Goal: Task Accomplishment & Management: Use online tool/utility

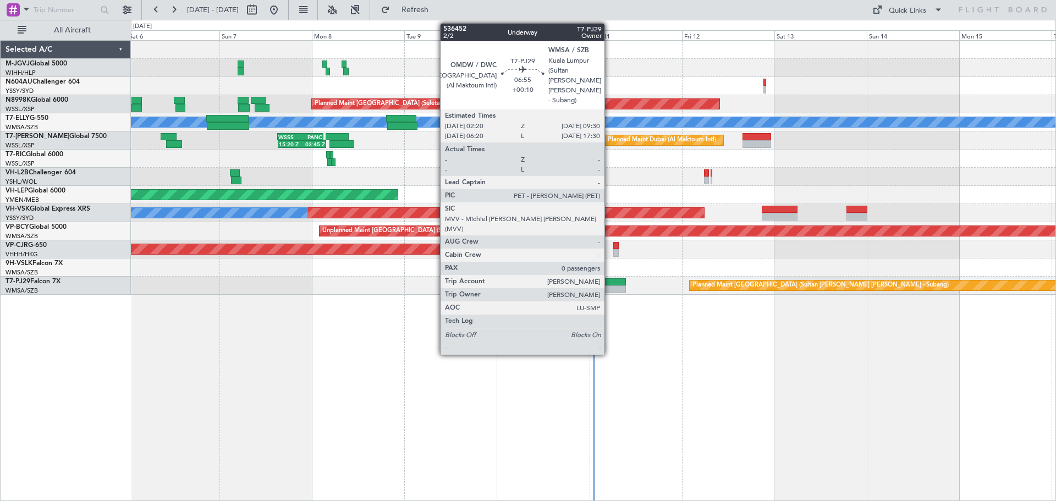
click at [609, 288] on div at bounding box center [612, 289] width 28 height 8
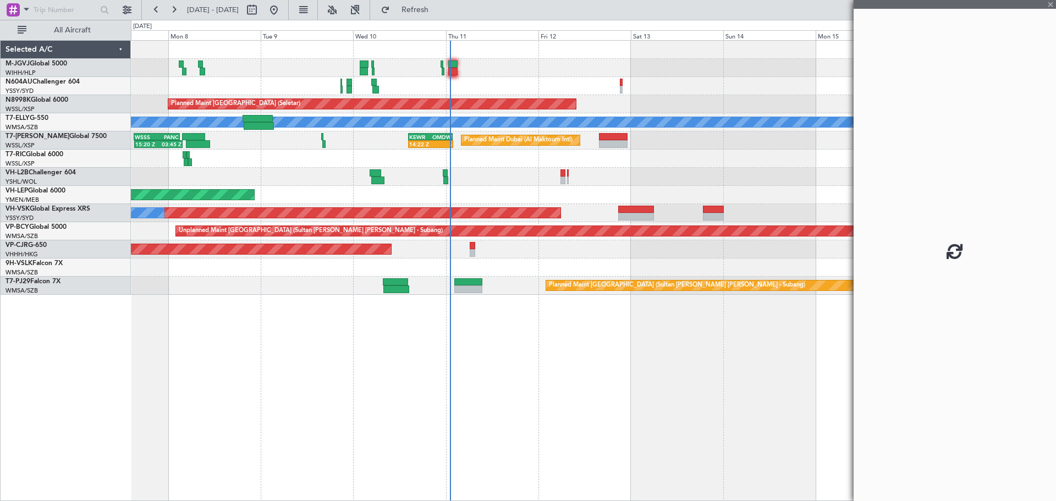
click at [466, 353] on div "Planned Maint [GEOGRAPHIC_DATA] (Seletar) Planned Maint [GEOGRAPHIC_DATA] (Sele…" at bounding box center [593, 270] width 925 height 461
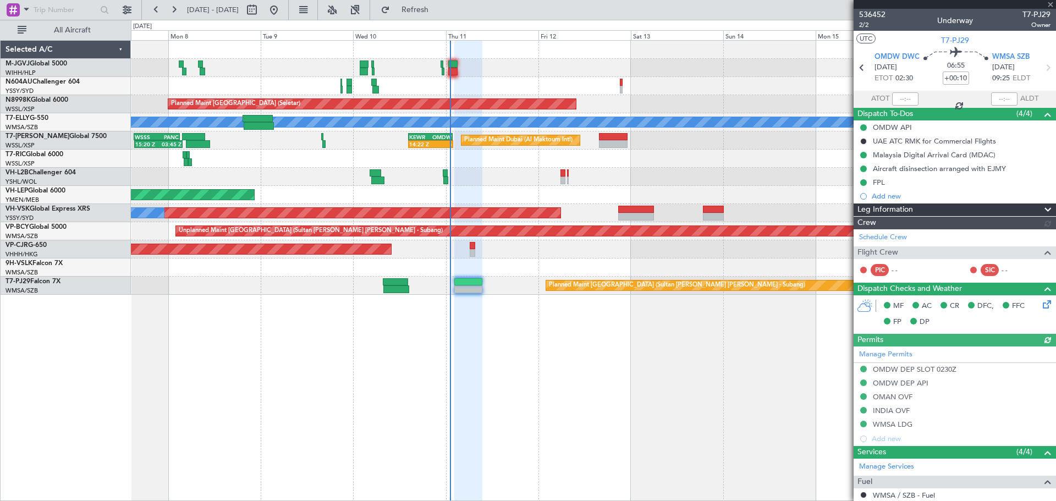
type input "[PERSON_NAME] (KYA)"
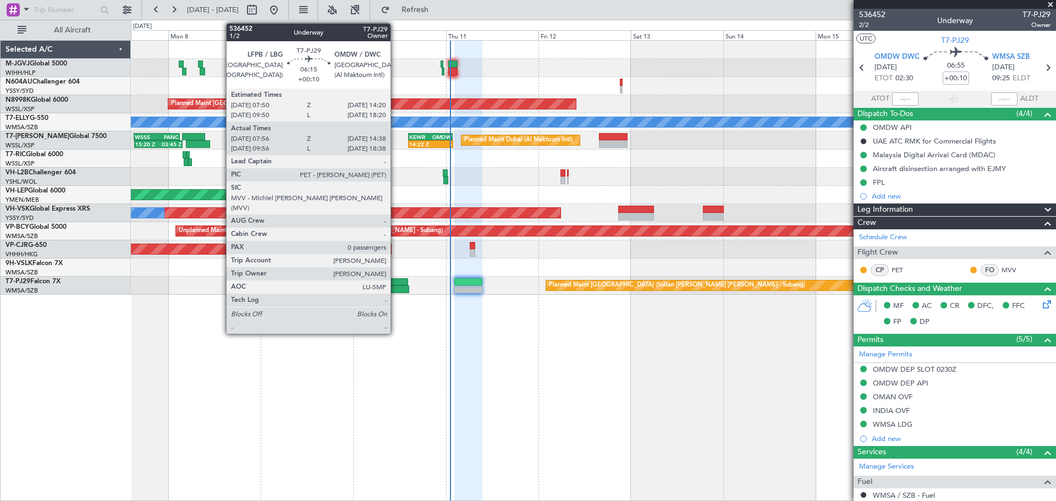
click at [395, 283] on div at bounding box center [395, 282] width 25 height 8
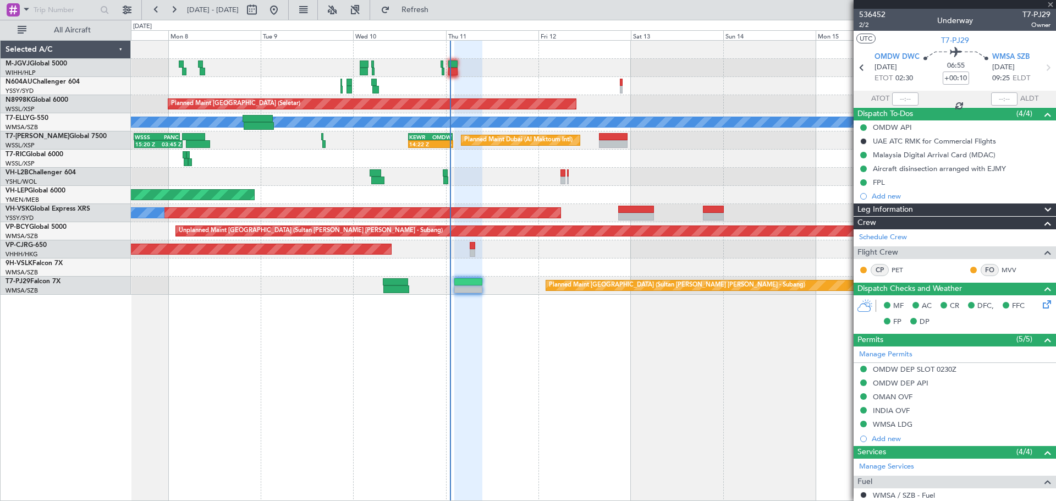
type input "08:06"
type input "14:33"
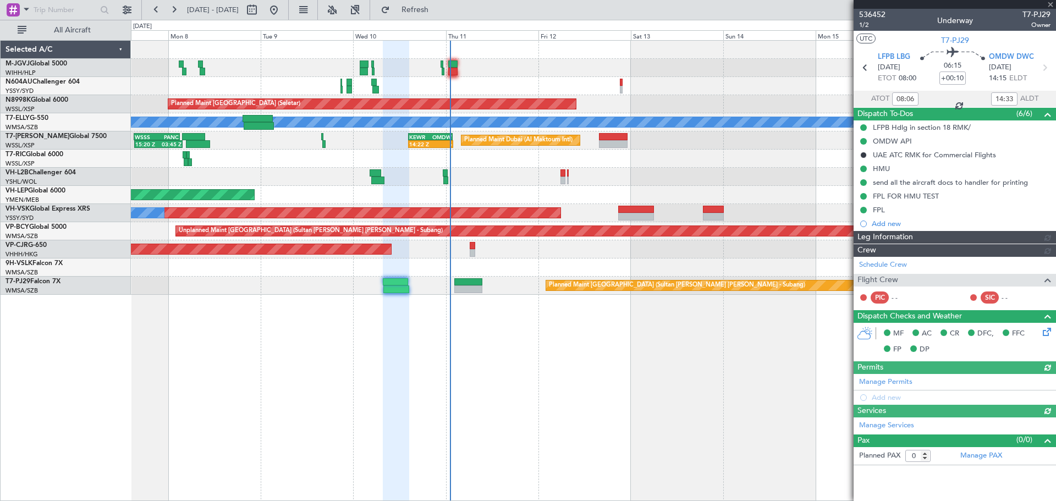
type input "[PERSON_NAME] (BTA)"
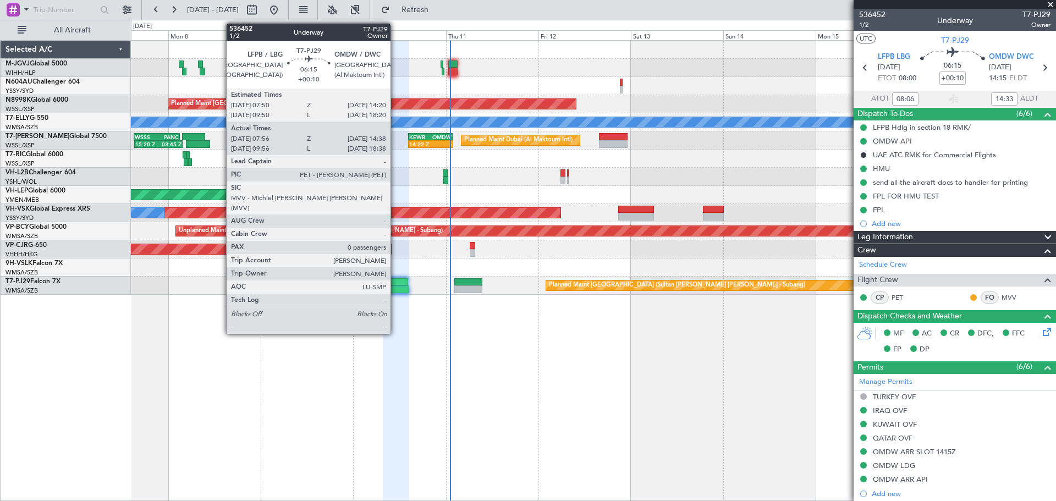
click at [395, 286] on div at bounding box center [396, 289] width 26 height 8
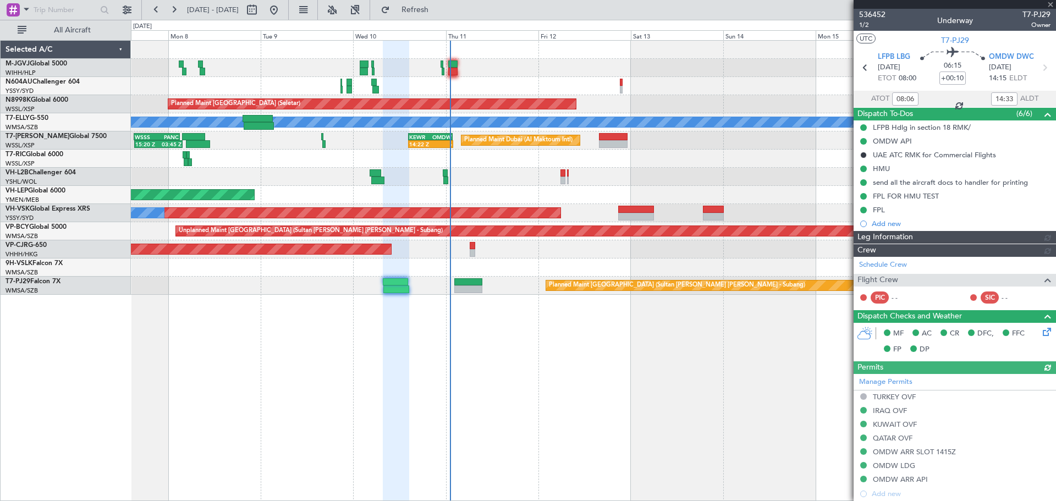
type input "[PERSON_NAME] (BTA)"
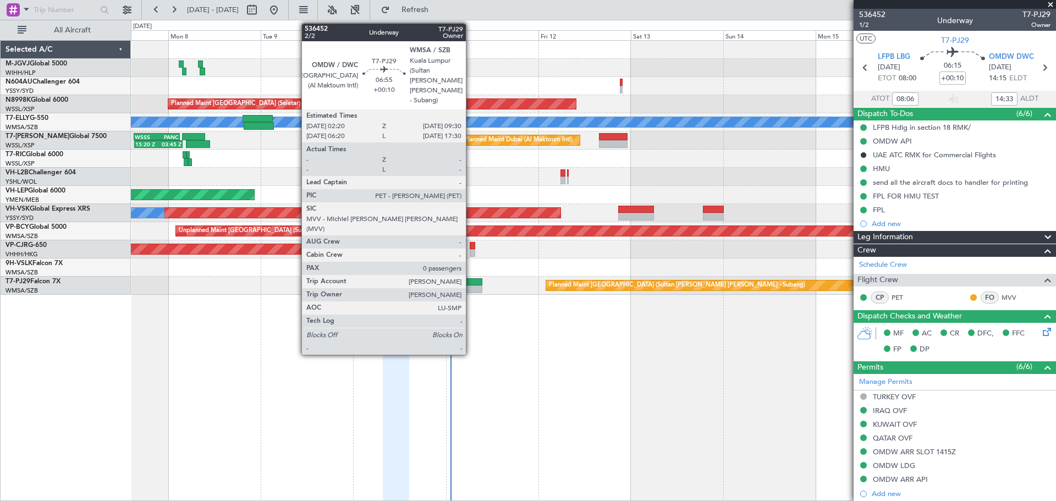
click at [471, 289] on div at bounding box center [468, 289] width 28 height 8
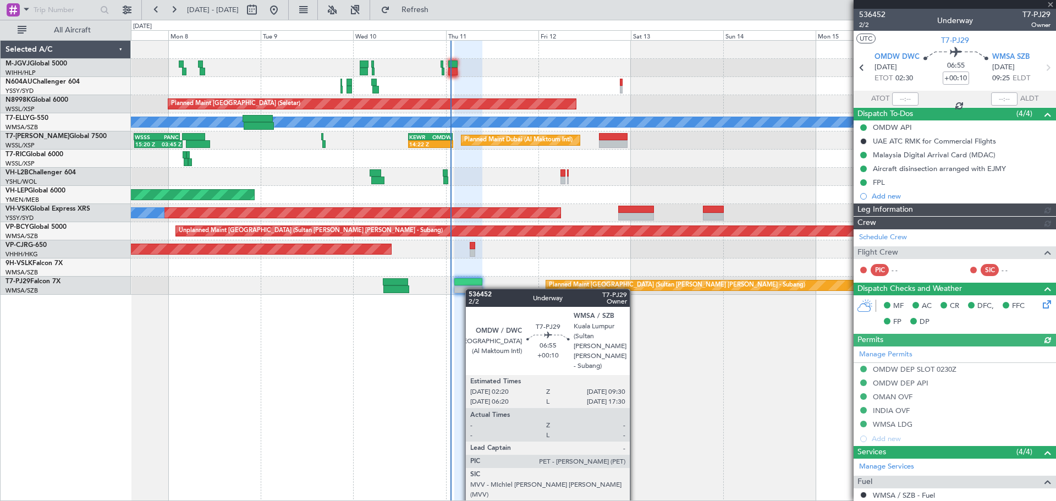
type input "[PERSON_NAME] (KYA)"
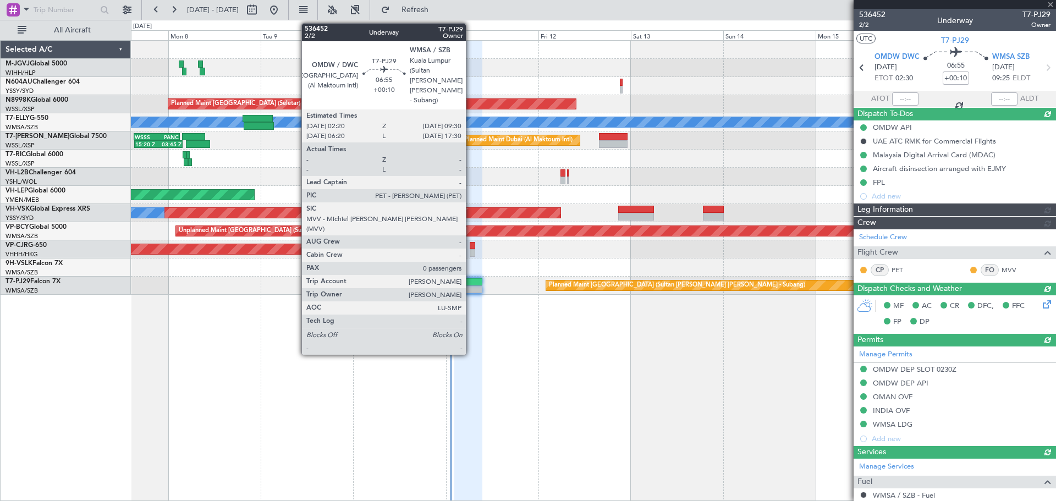
type input "[PERSON_NAME] (KYA)"
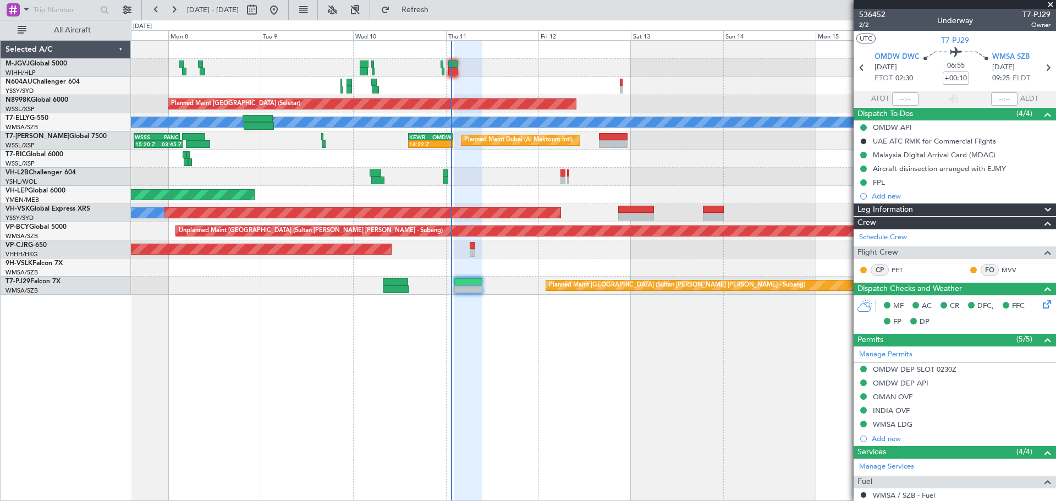
type input "[PERSON_NAME] (KYA)"
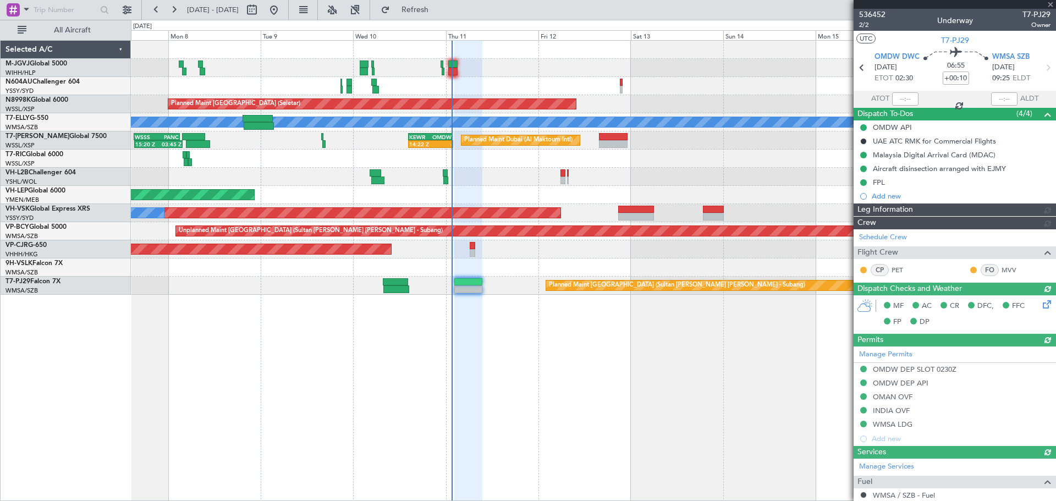
type input "[PERSON_NAME] (KYA)"
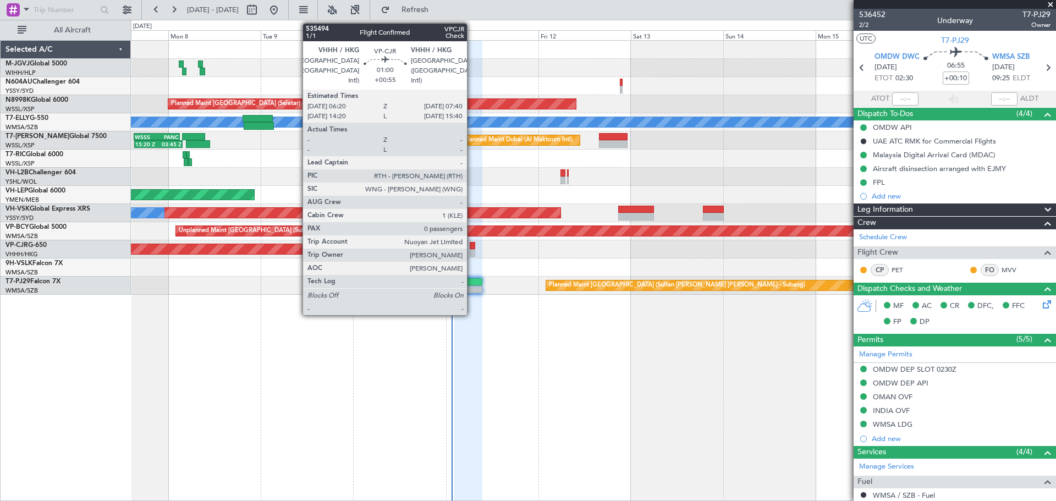
click at [472, 248] on div at bounding box center [472, 246] width 5 height 8
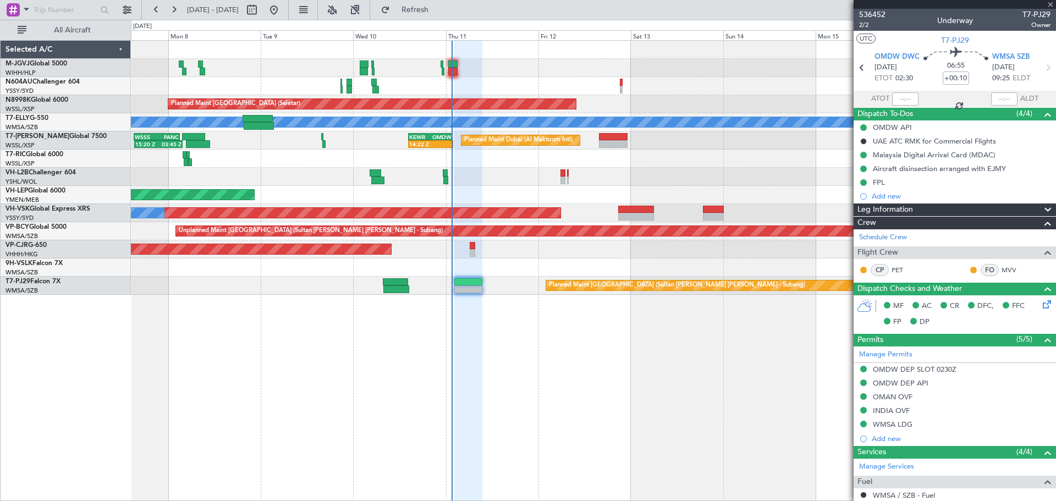
type input "+00:55"
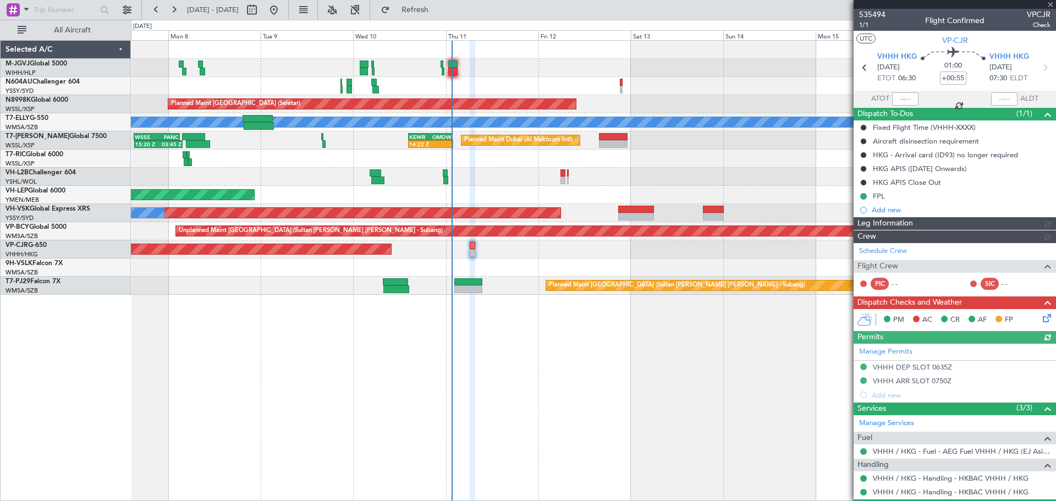
type input "[PERSON_NAME] (KYA)"
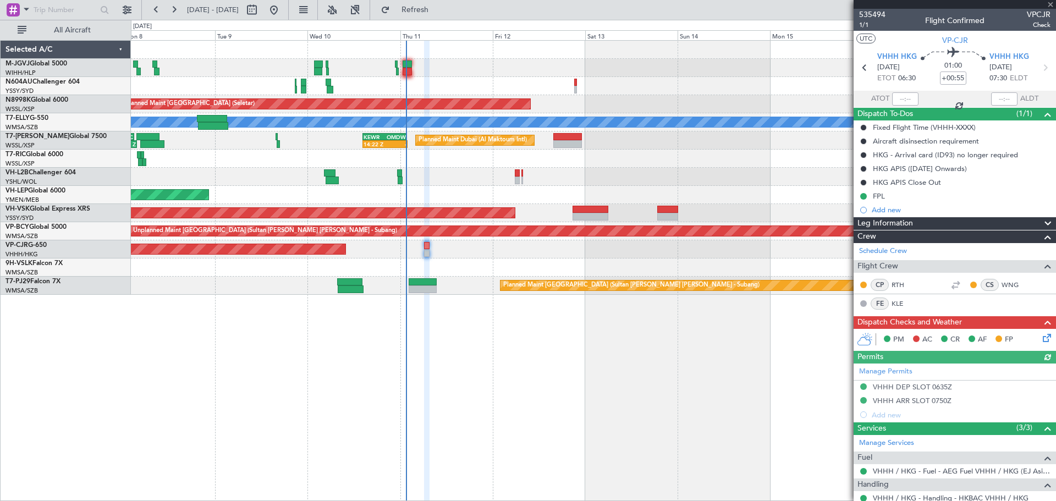
click at [628, 255] on div "Planned Maint [GEOGRAPHIC_DATA] ([GEOGRAPHIC_DATA] Intl)" at bounding box center [593, 249] width 925 height 18
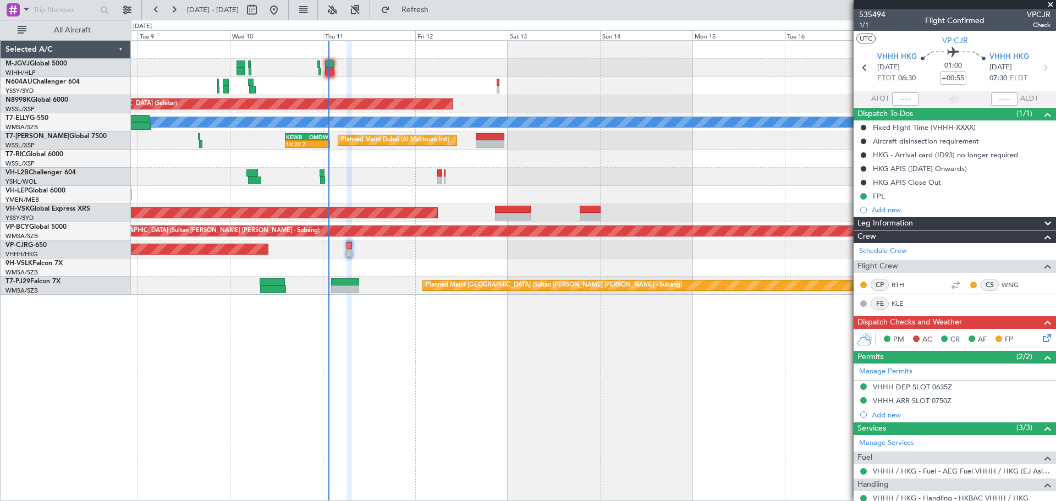
click at [509, 259] on div "Planned Maint [GEOGRAPHIC_DATA] (Seletar) Planned Maint [GEOGRAPHIC_DATA] ([GEO…" at bounding box center [593, 168] width 925 height 254
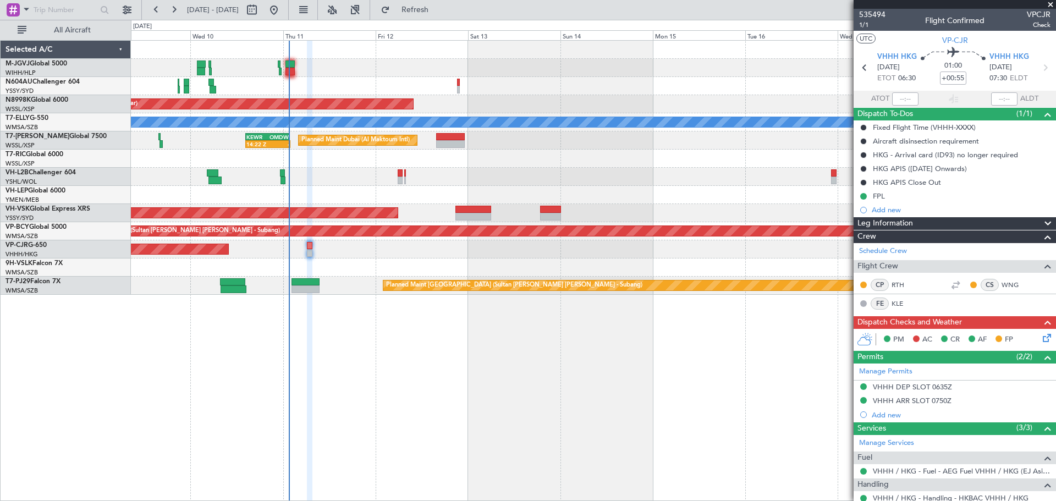
click at [560, 155] on div at bounding box center [593, 159] width 925 height 18
type input "[PERSON_NAME] (KYA)"
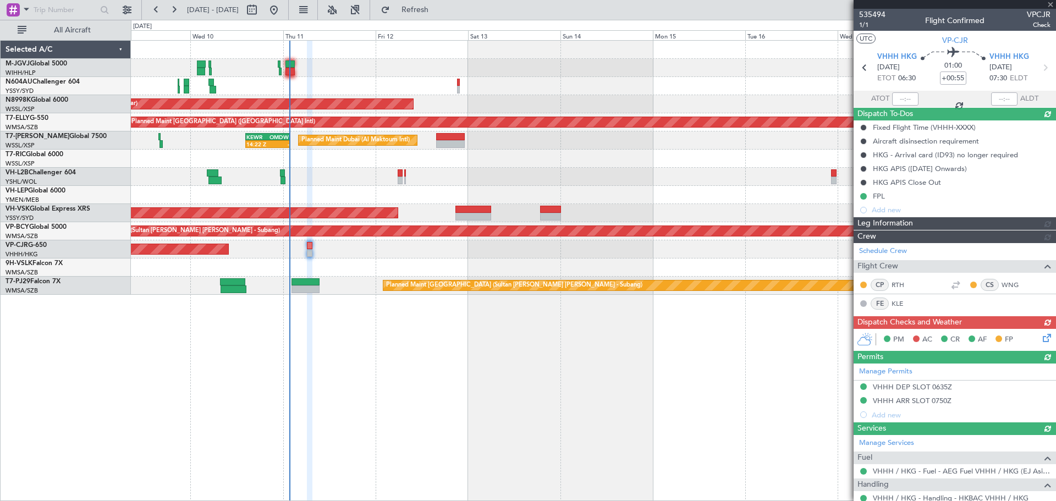
type input "[PERSON_NAME] (KYA)"
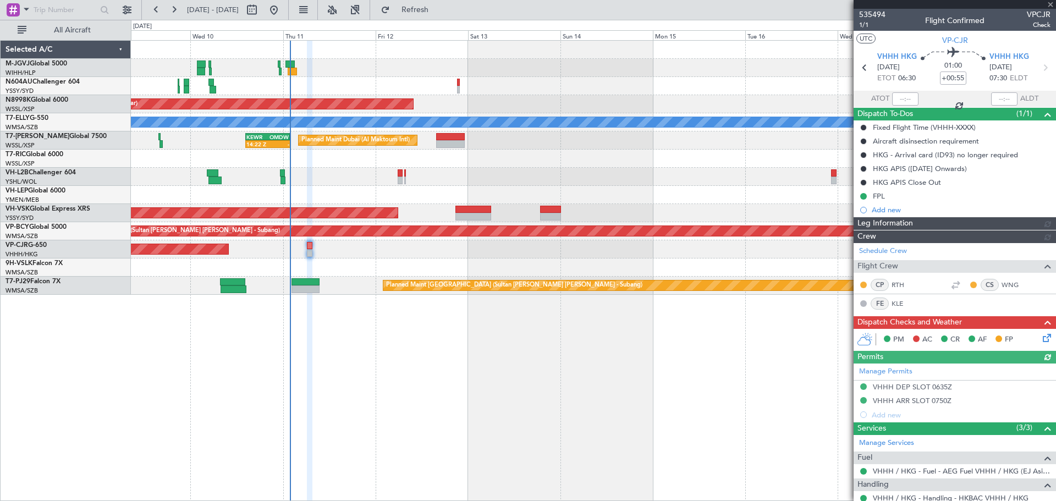
type input "[PERSON_NAME] (KYA)"
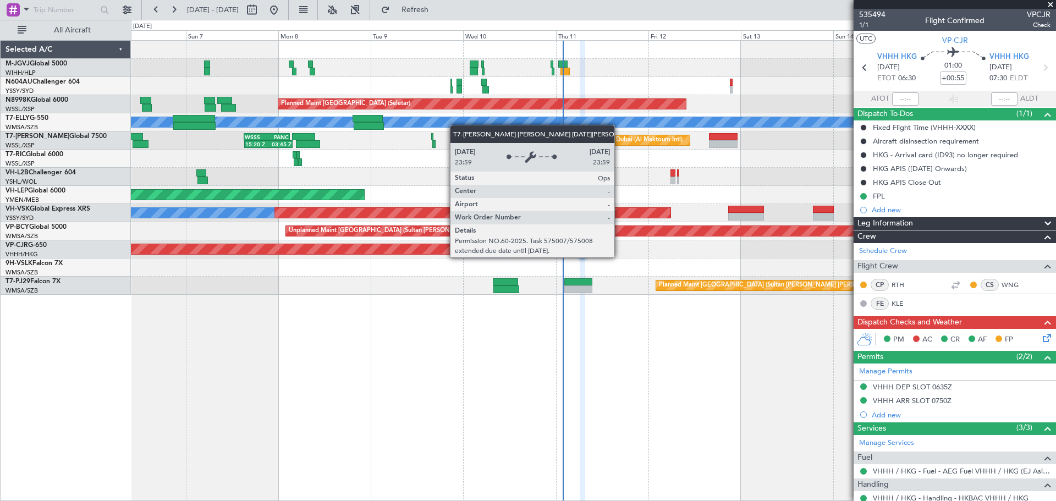
click at [456, 125] on div "Planned Maint [GEOGRAPHIC_DATA] (Seletar) Planned Maint [GEOGRAPHIC_DATA] (Sele…" at bounding box center [593, 168] width 925 height 254
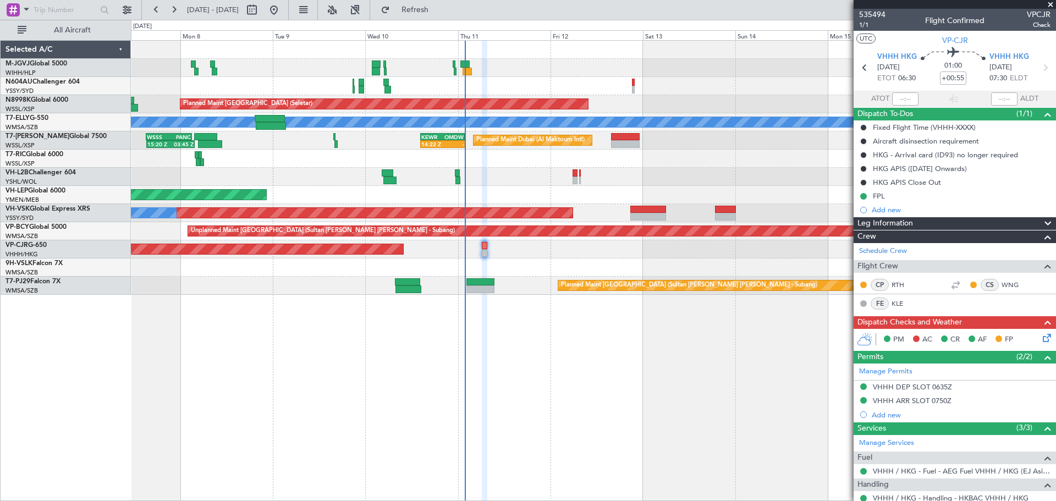
click at [395, 161] on div "Planned Maint [GEOGRAPHIC_DATA] (Seletar) Planned Maint [GEOGRAPHIC_DATA] (Sele…" at bounding box center [593, 168] width 925 height 254
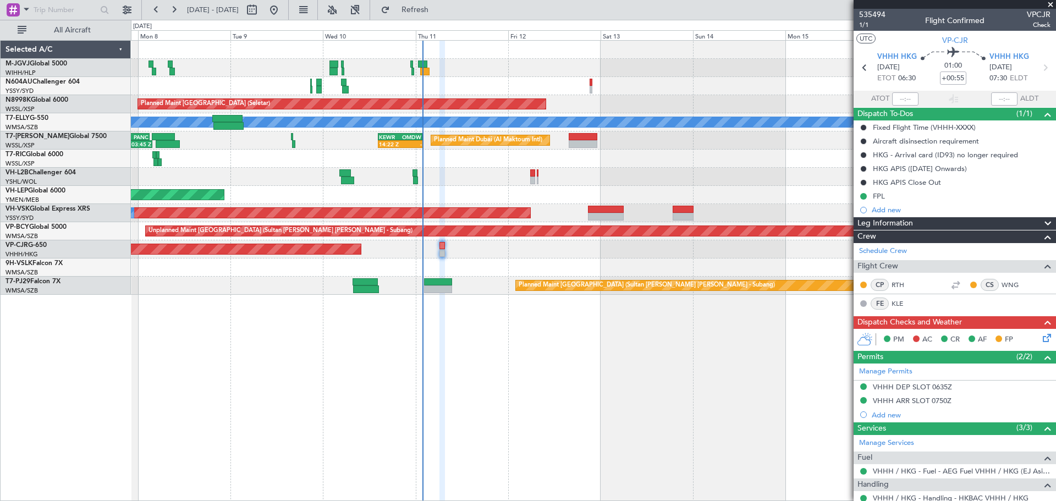
click at [657, 160] on div at bounding box center [593, 159] width 925 height 18
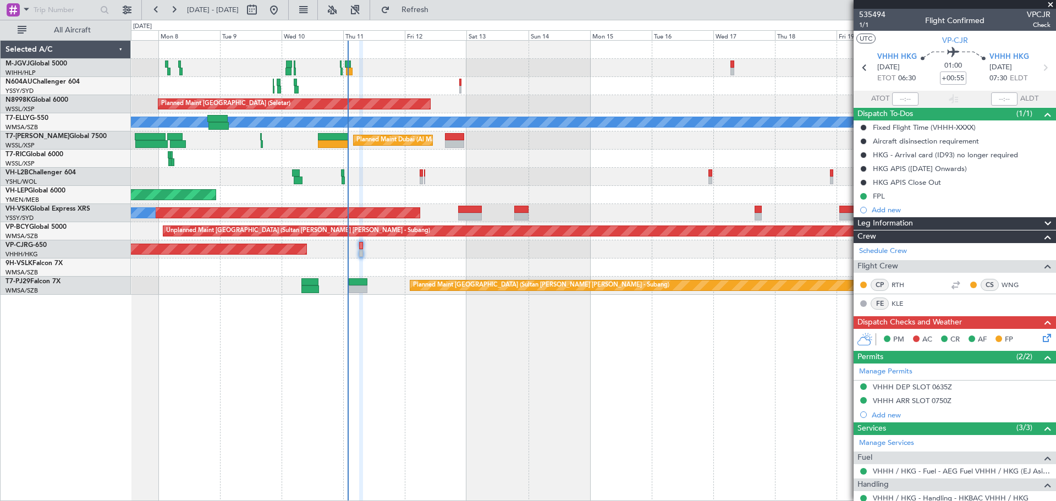
click at [554, 167] on div at bounding box center [593, 159] width 925 height 18
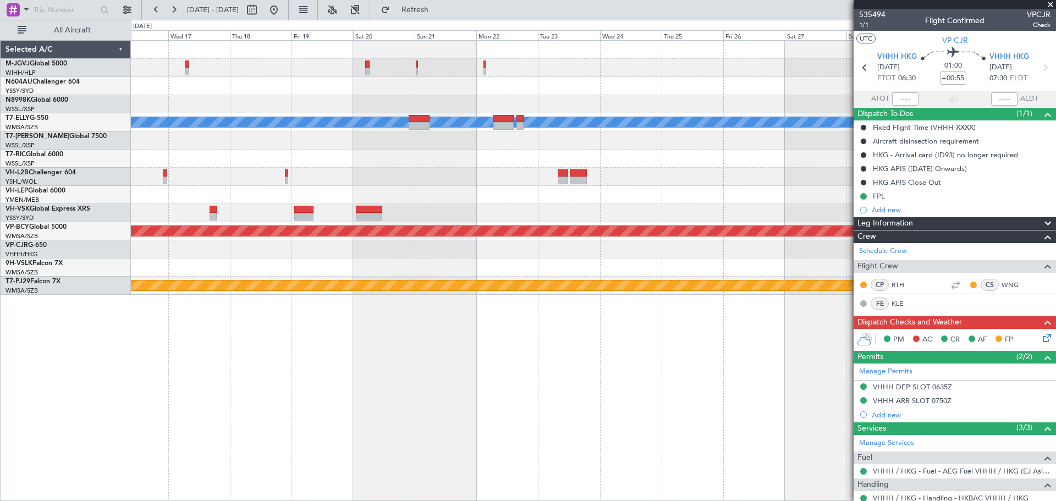
click at [412, 200] on div "Planned Maint [GEOGRAPHIC_DATA] ([GEOGRAPHIC_DATA] Intl) [PERSON_NAME] Unplanne…" at bounding box center [593, 168] width 925 height 254
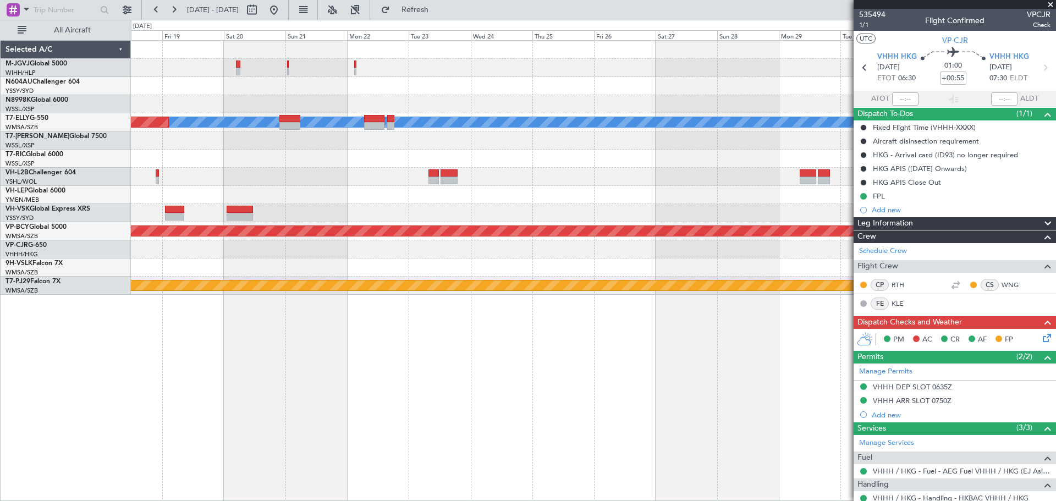
click at [496, 164] on div "[PERSON_NAME] Planned Maint [GEOGRAPHIC_DATA] ([GEOGRAPHIC_DATA]) Unplanned Mai…" at bounding box center [593, 168] width 925 height 254
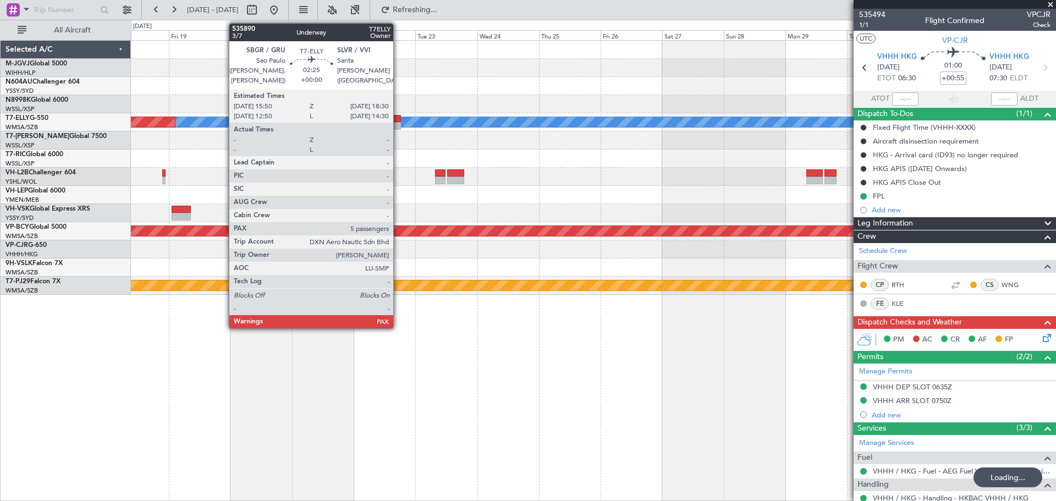
click at [398, 123] on div at bounding box center [397, 126] width 7 height 8
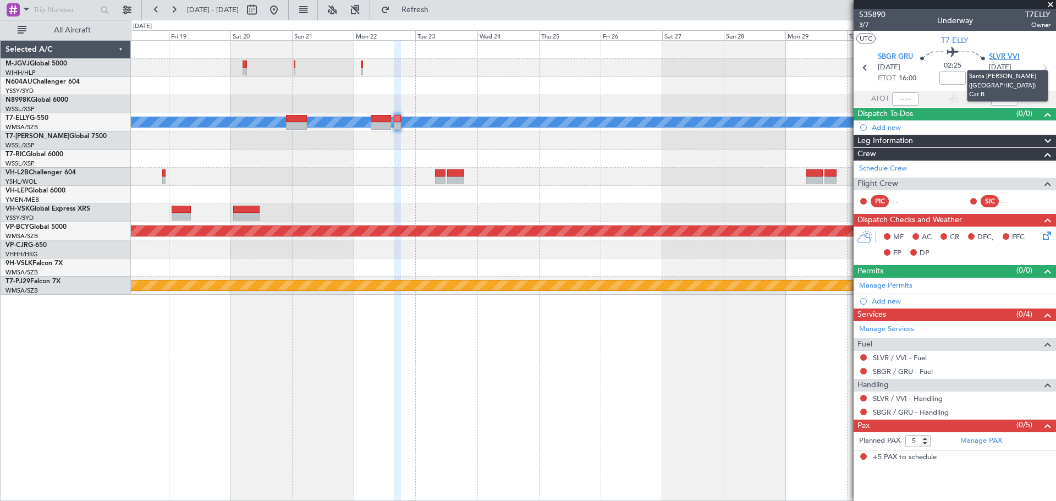
click at [1003, 57] on span "SLVR VVI" at bounding box center [1004, 57] width 31 height 11
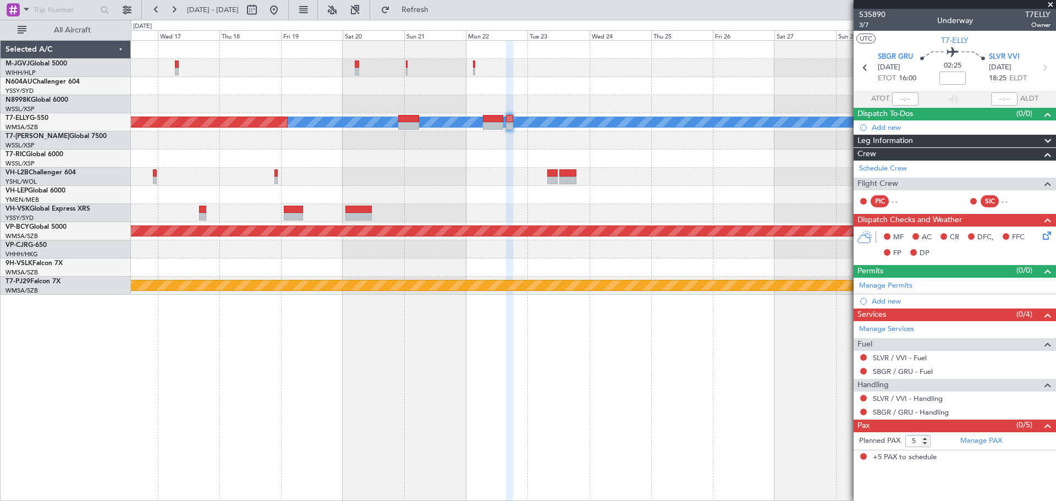
click at [484, 172] on div "[PERSON_NAME] Planned Maint [GEOGRAPHIC_DATA] ([GEOGRAPHIC_DATA]) Unplanned Mai…" at bounding box center [593, 168] width 925 height 254
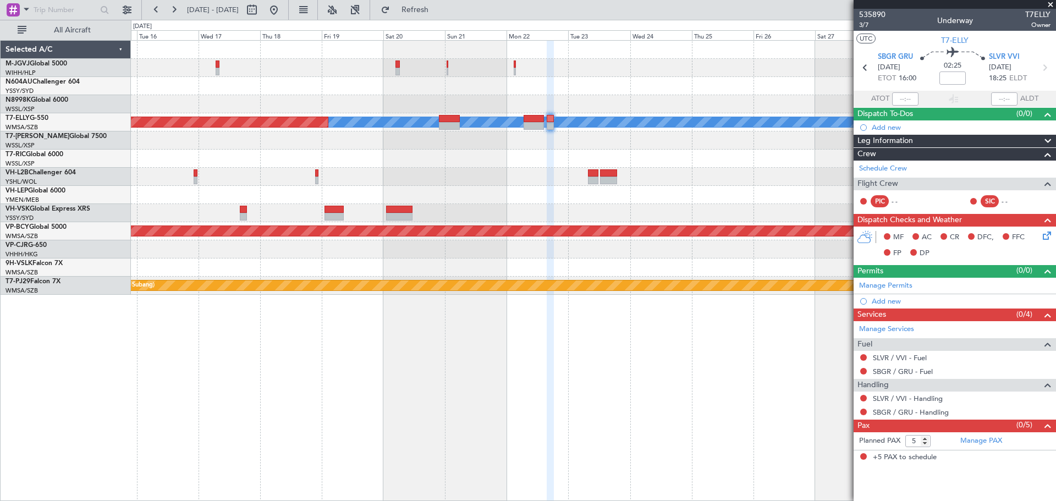
click at [339, 168] on div "Planned Maint [GEOGRAPHIC_DATA] (Seletar) [PERSON_NAME] Planned Maint [GEOGRAPH…" at bounding box center [593, 168] width 925 height 254
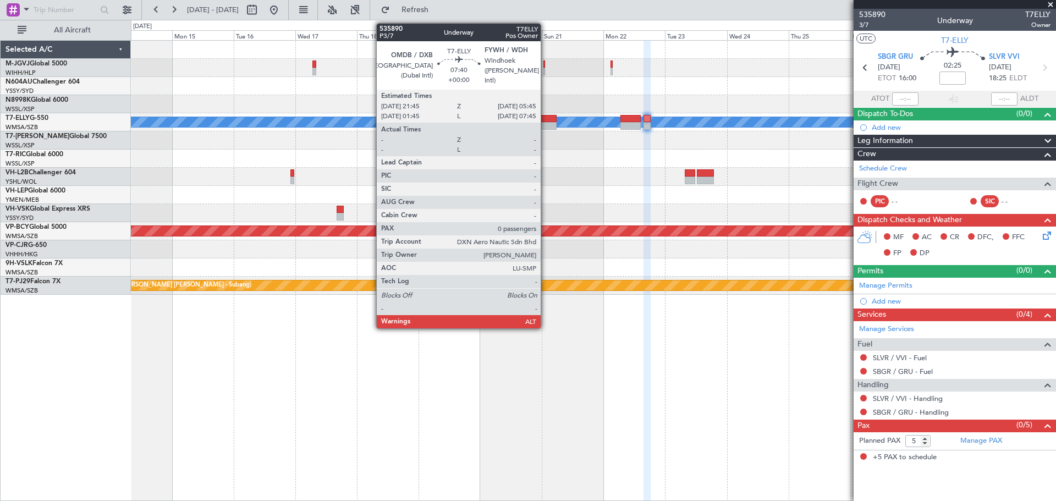
click at [546, 124] on div at bounding box center [546, 126] width 21 height 8
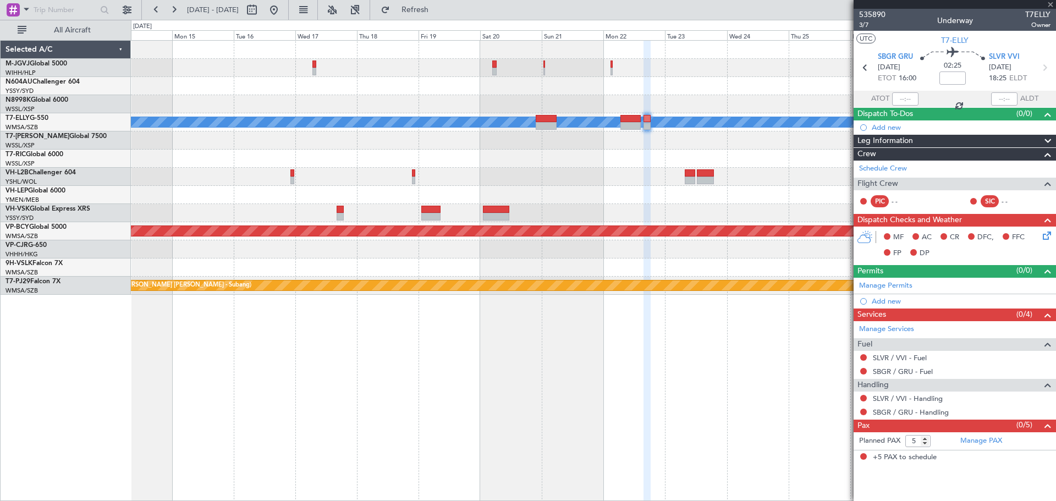
type input "0"
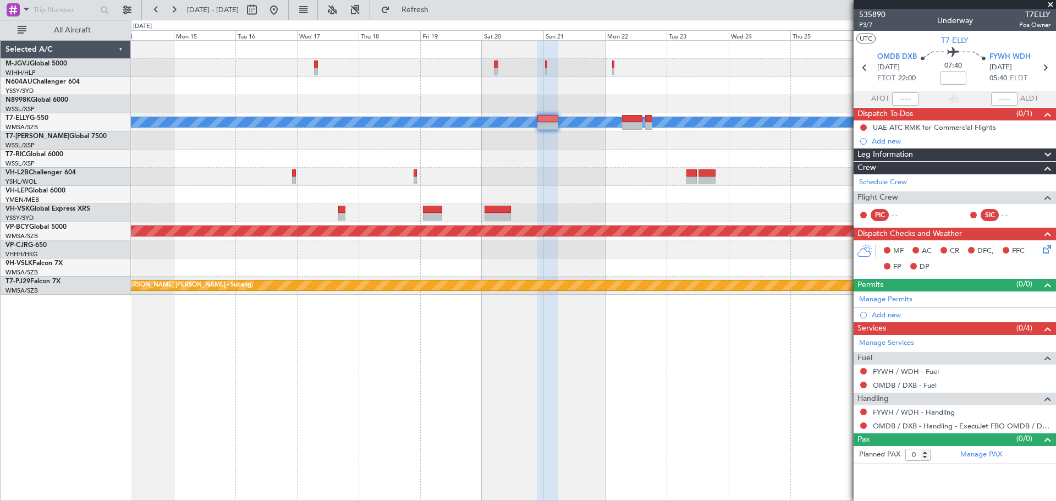
click at [364, 152] on div "Planned Maint [GEOGRAPHIC_DATA] (Seletar) Planned Maint [GEOGRAPHIC_DATA] ([GEO…" at bounding box center [593, 168] width 925 height 254
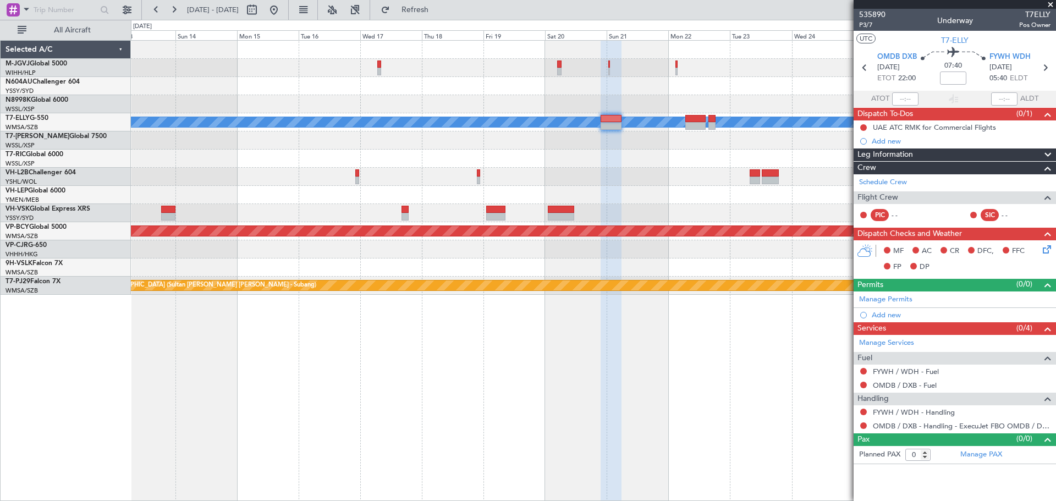
click at [287, 178] on div at bounding box center [593, 177] width 925 height 18
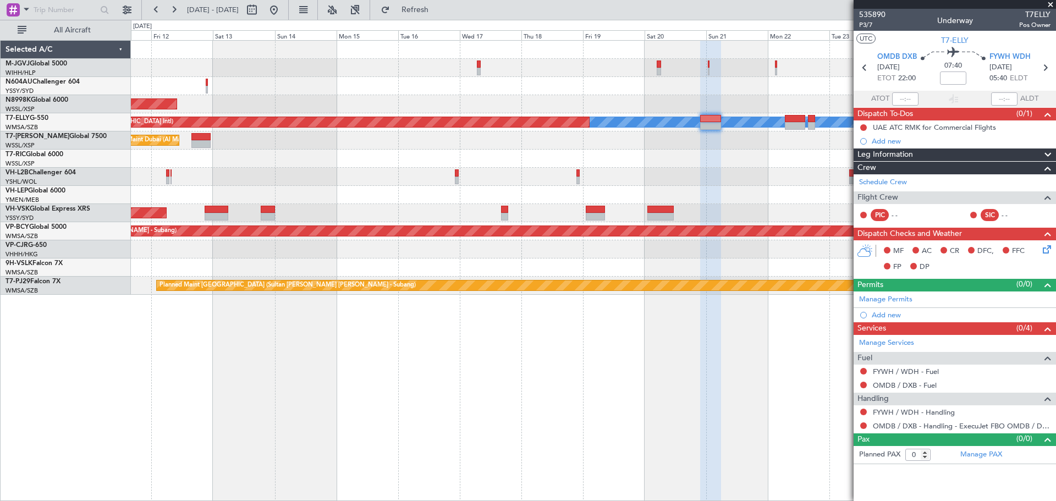
click at [362, 189] on div "Unplanned Maint Wichita (Wichita Mid-continent)" at bounding box center [593, 195] width 925 height 18
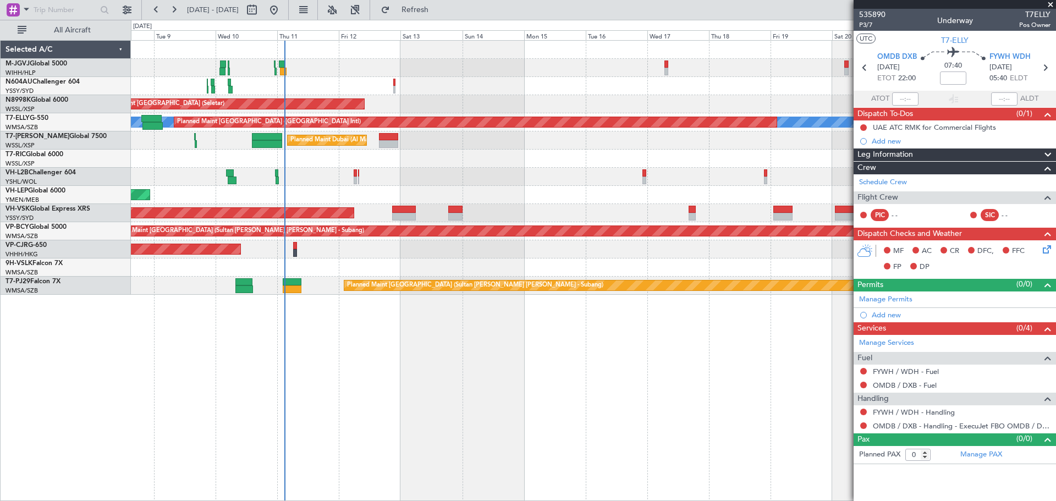
click at [475, 169] on div "Planned Maint [GEOGRAPHIC_DATA] (Seletar) Planned Maint [GEOGRAPHIC_DATA] (Sele…" at bounding box center [593, 168] width 925 height 254
